Goal: Check status: Check status

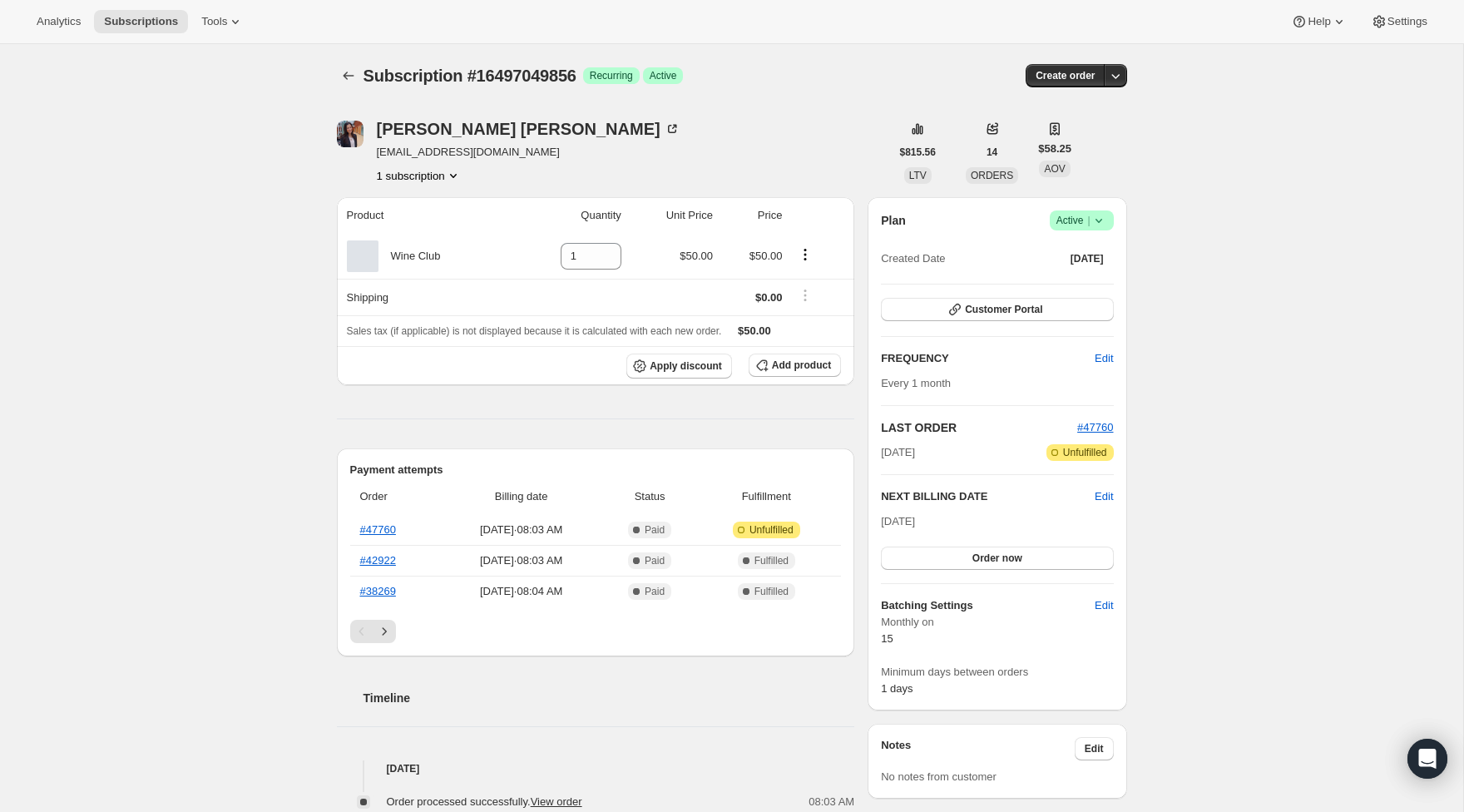
scroll to position [64, 0]
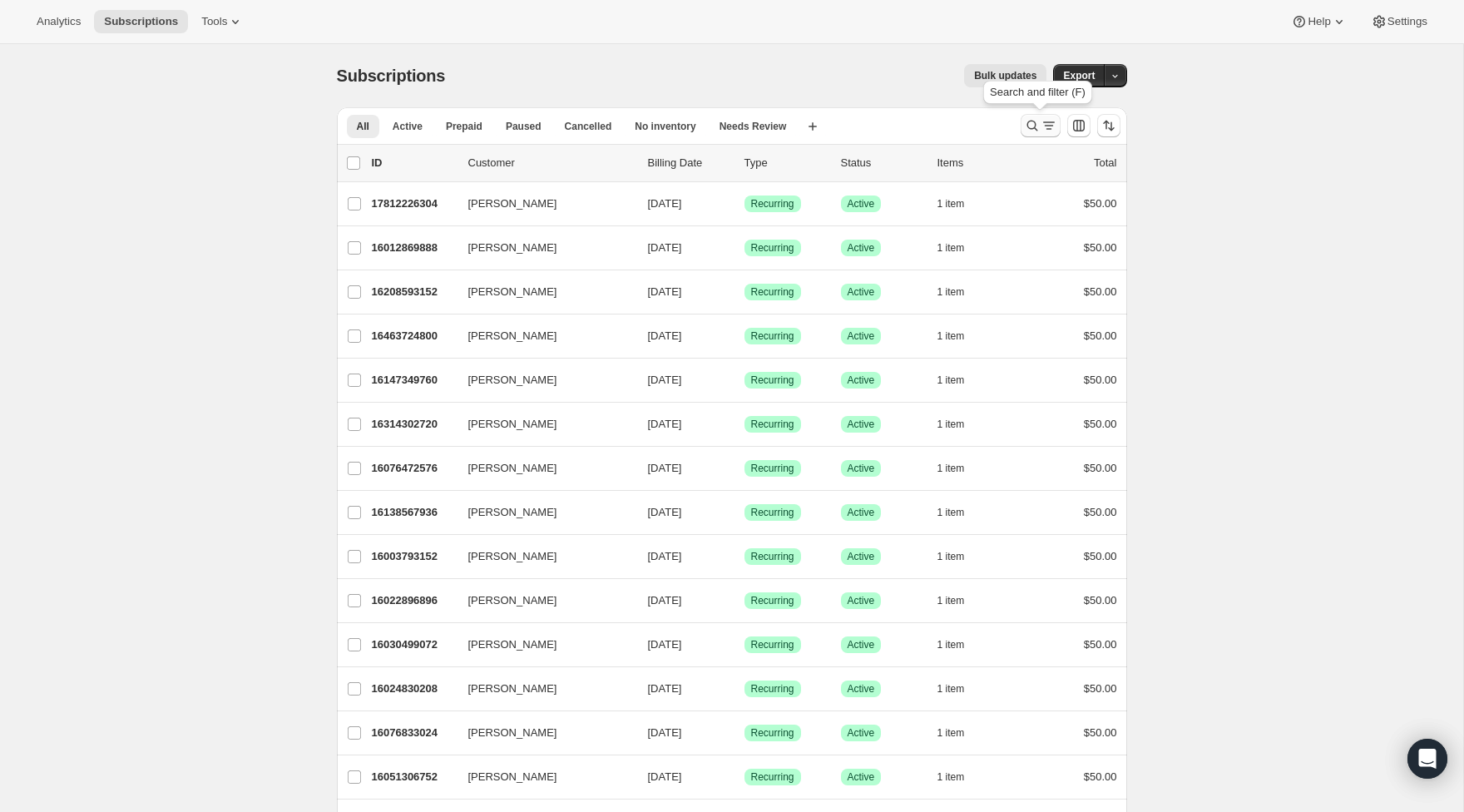
click at [1034, 126] on icon "Search and filter results" at bounding box center [1032, 125] width 17 height 17
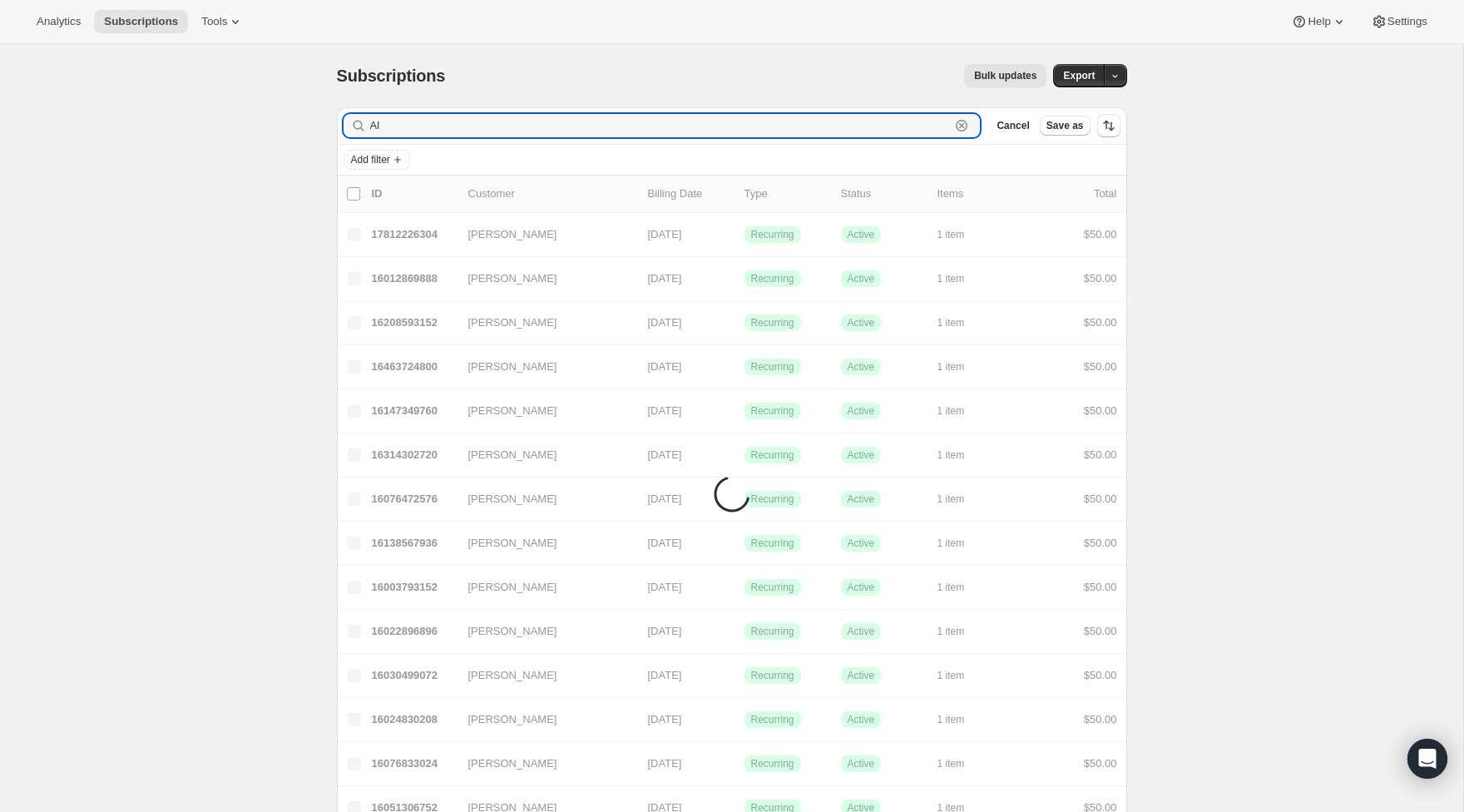
type input "A"
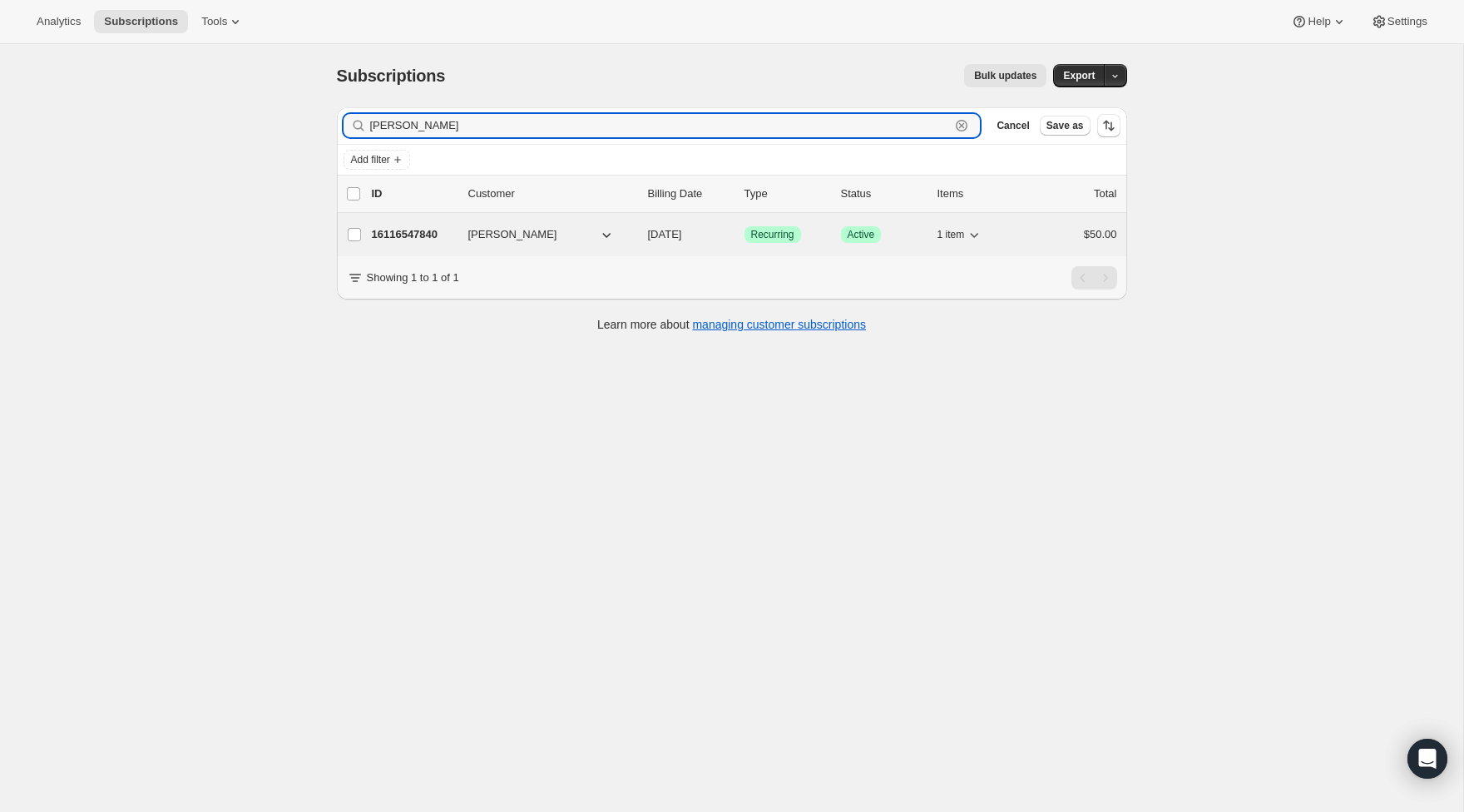
type input "[PERSON_NAME]"
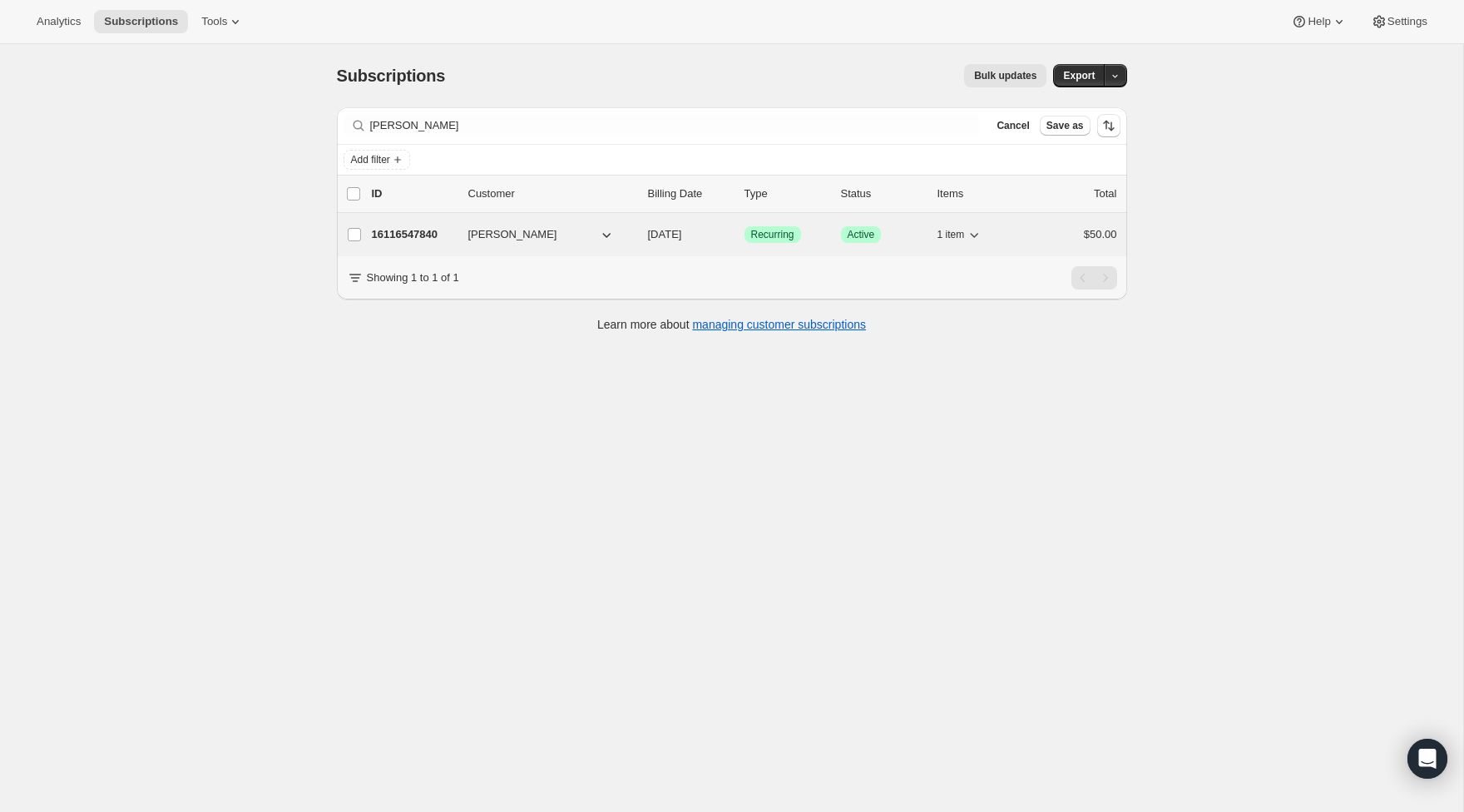
click at [407, 236] on p "16116547840" at bounding box center [414, 234] width 83 height 17
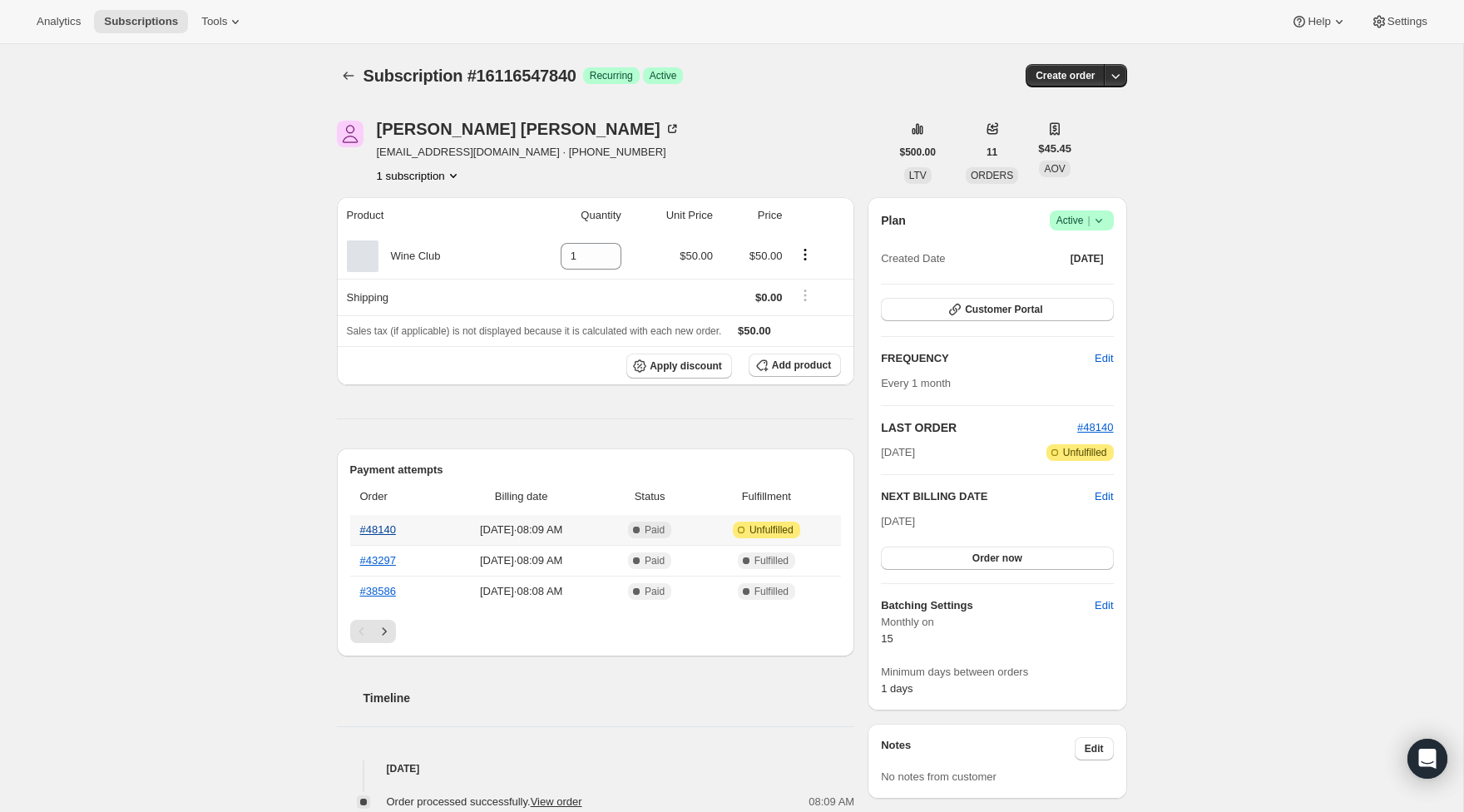
click at [364, 529] on link "#48140" at bounding box center [378, 529] width 36 height 13
click at [396, 528] on link "#48140" at bounding box center [378, 529] width 36 height 13
